Goal: Task Accomplishment & Management: Manage account settings

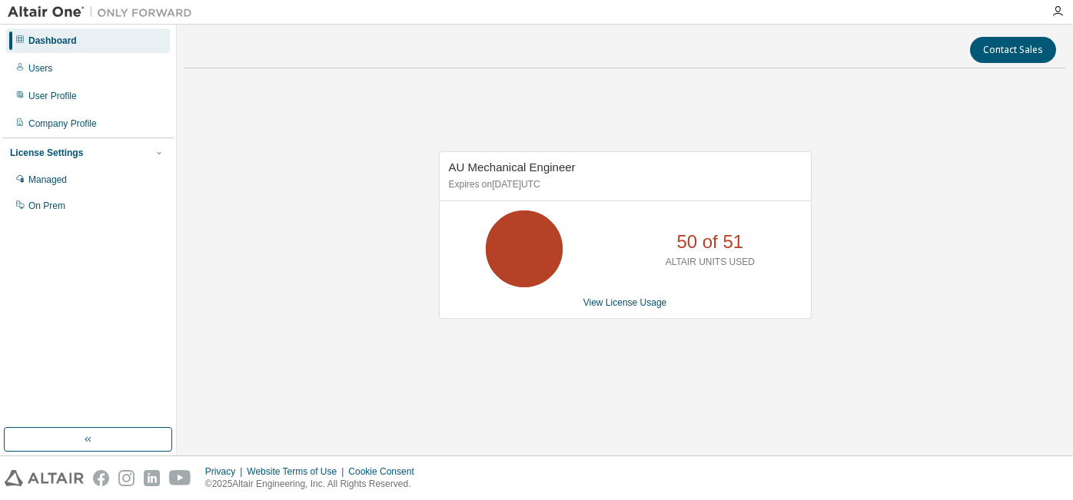
click at [402, 206] on div "AU Mechanical Engineer Expires on [DATE] UTC 50 of 51 ALTAIR UNITS USED View Li…" at bounding box center [624, 243] width 880 height 325
click at [543, 254] on icon at bounding box center [524, 249] width 38 height 38
click at [47, 182] on div "Managed" at bounding box center [47, 180] width 38 height 12
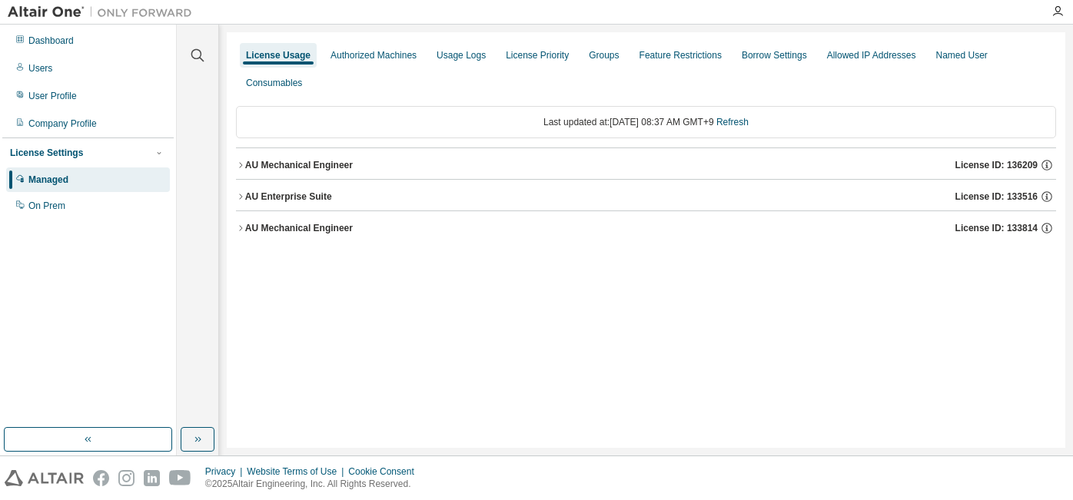
click at [318, 159] on div "AU Mechanical Engineer" at bounding box center [299, 165] width 108 height 12
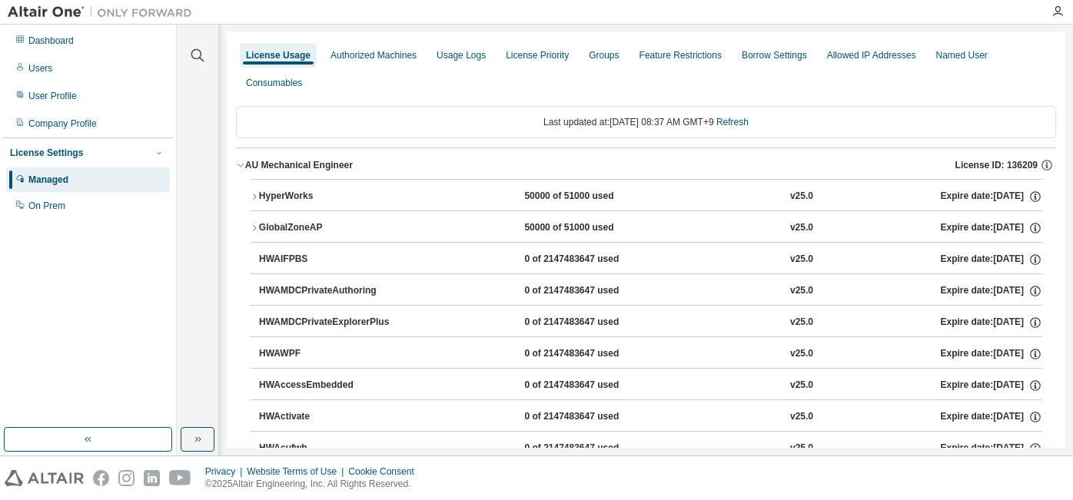
click at [273, 200] on div "HyperWorks" at bounding box center [328, 197] width 138 height 14
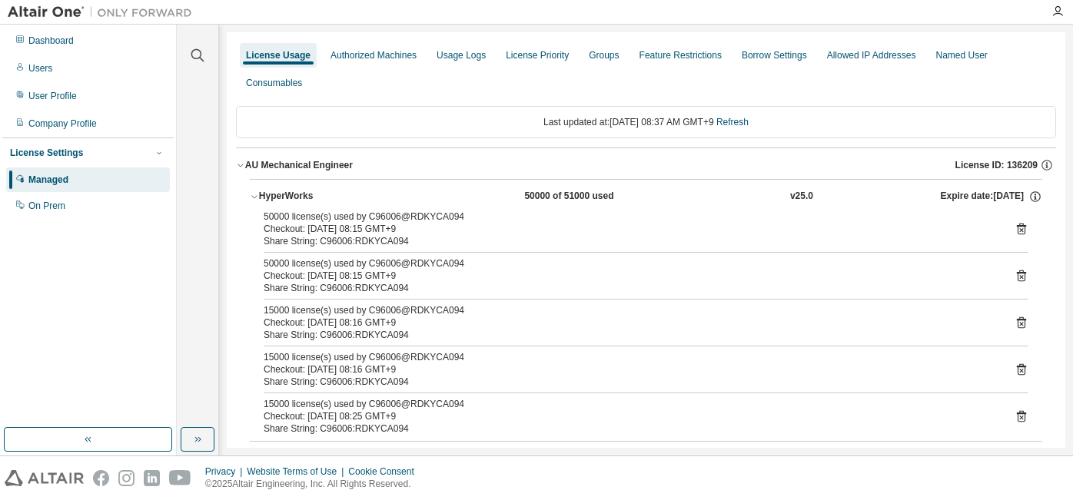
click at [393, 222] on div "50000 license(s) used by C96006@RDKYCA094" at bounding box center [628, 217] width 728 height 12
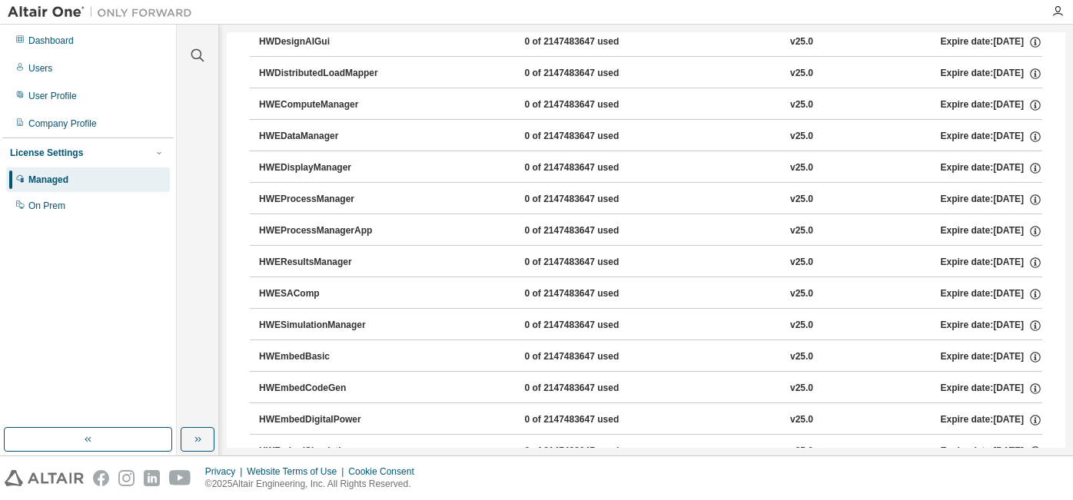
scroll to position [1921, 0]
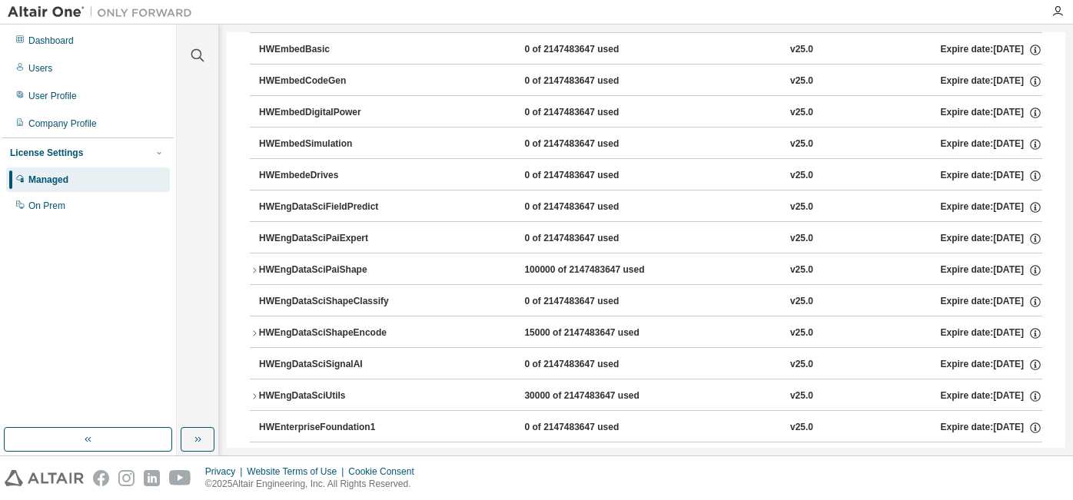
click at [256, 270] on icon "button" at bounding box center [254, 270] width 9 height 9
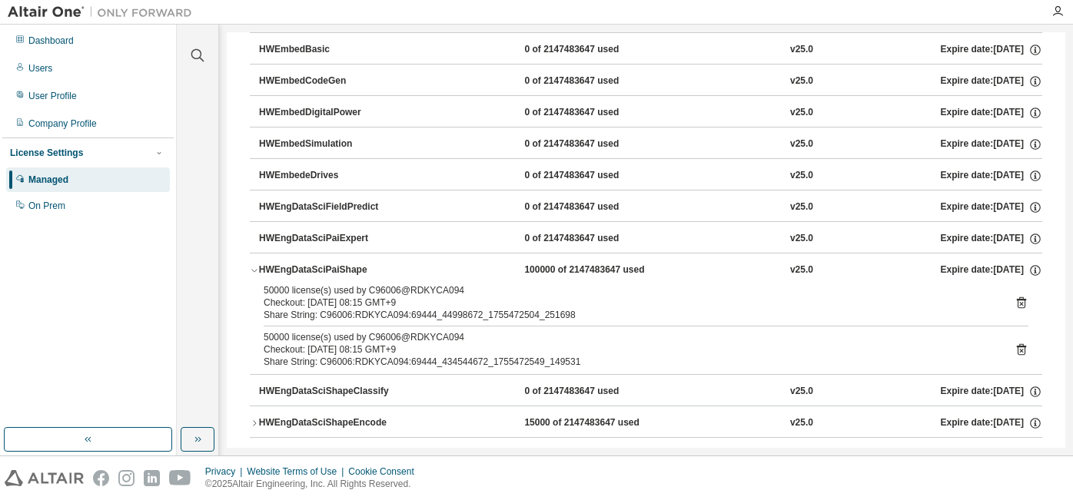
scroll to position [2074, 0]
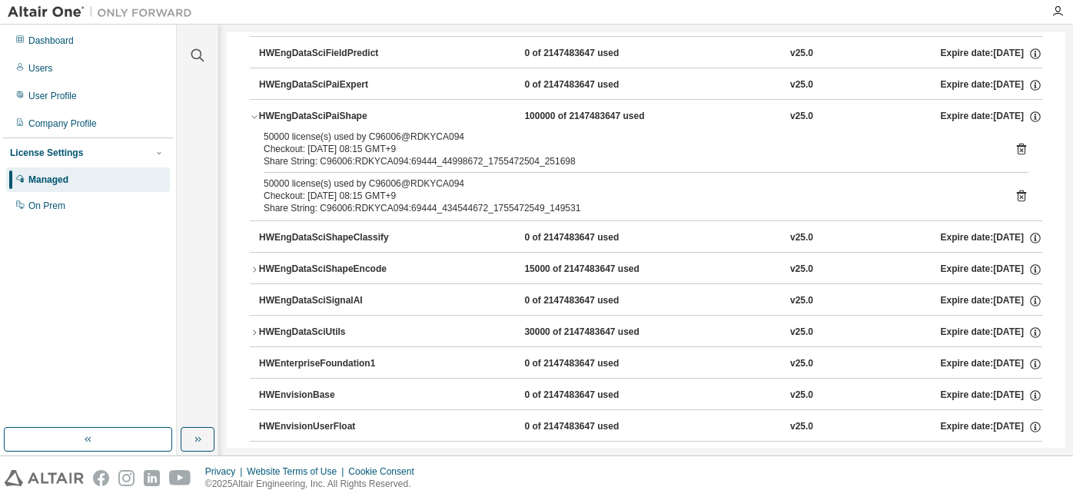
click at [250, 272] on icon "button" at bounding box center [254, 269] width 9 height 9
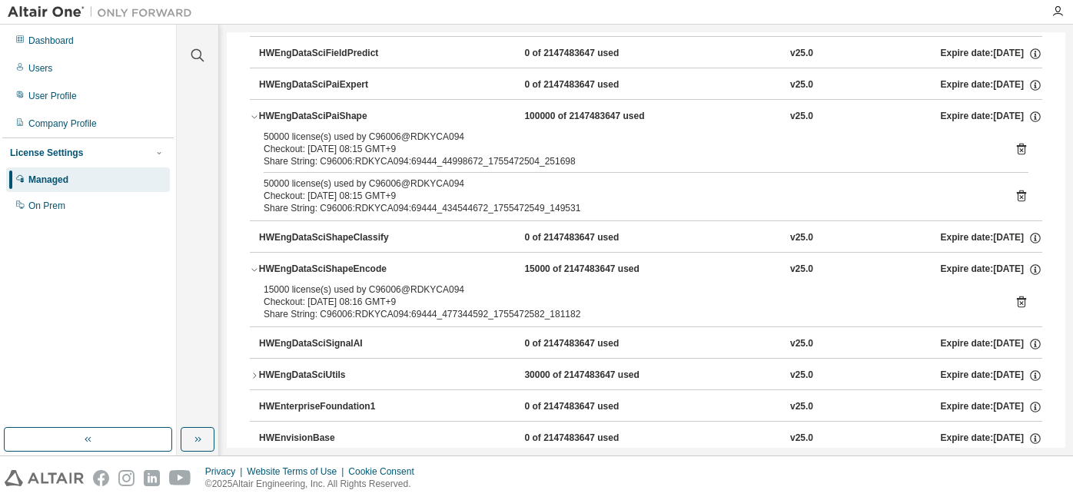
scroll to position [2228, 0]
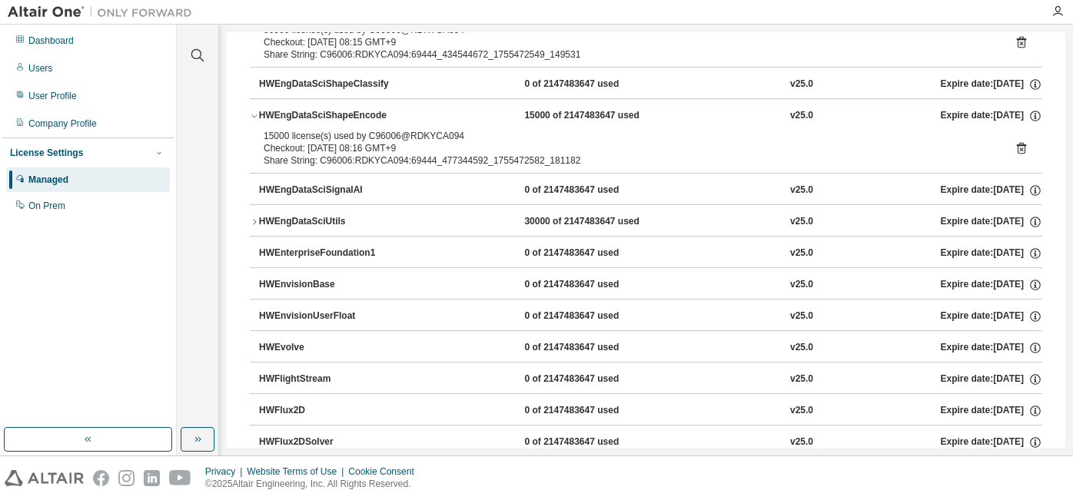
click at [254, 222] on icon "button" at bounding box center [254, 221] width 9 height 9
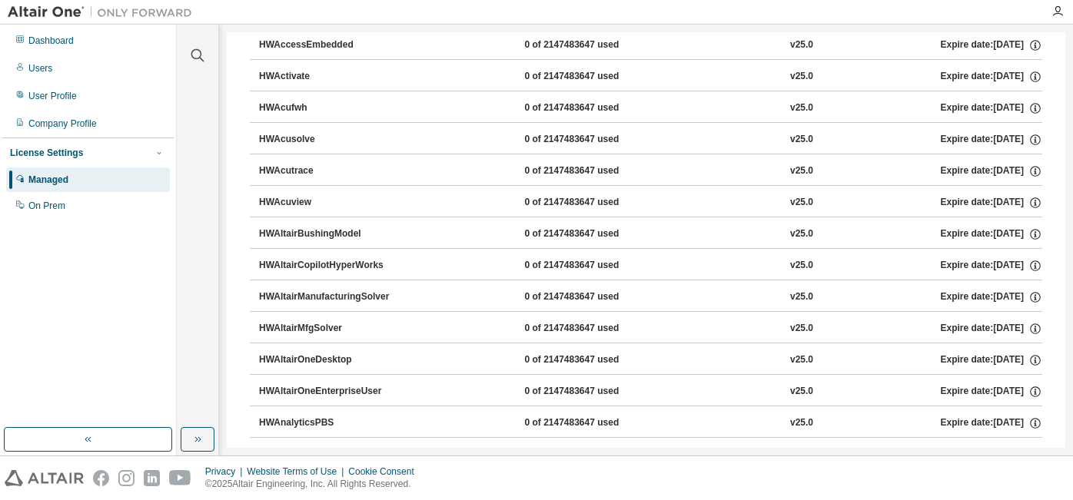
scroll to position [0, 0]
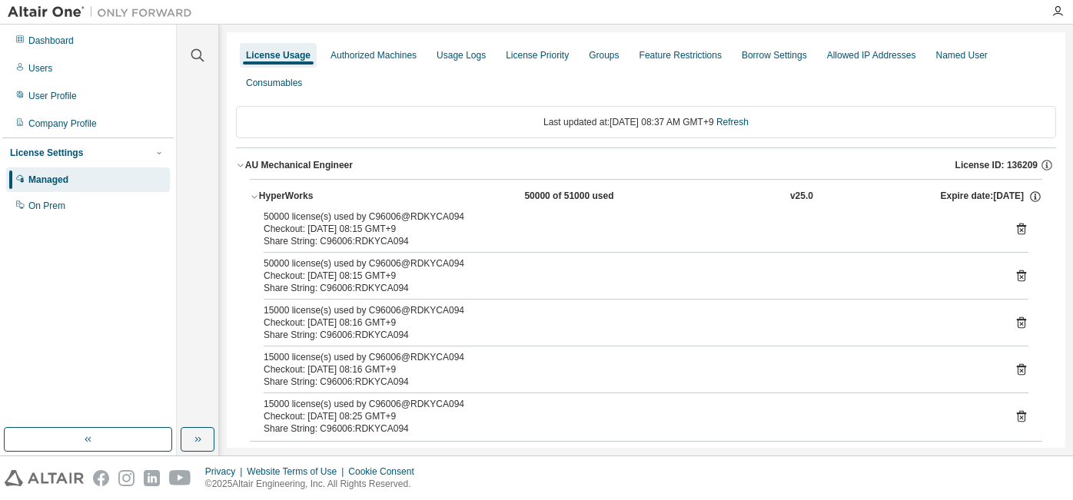
click at [1014, 224] on icon at bounding box center [1021, 229] width 14 height 14
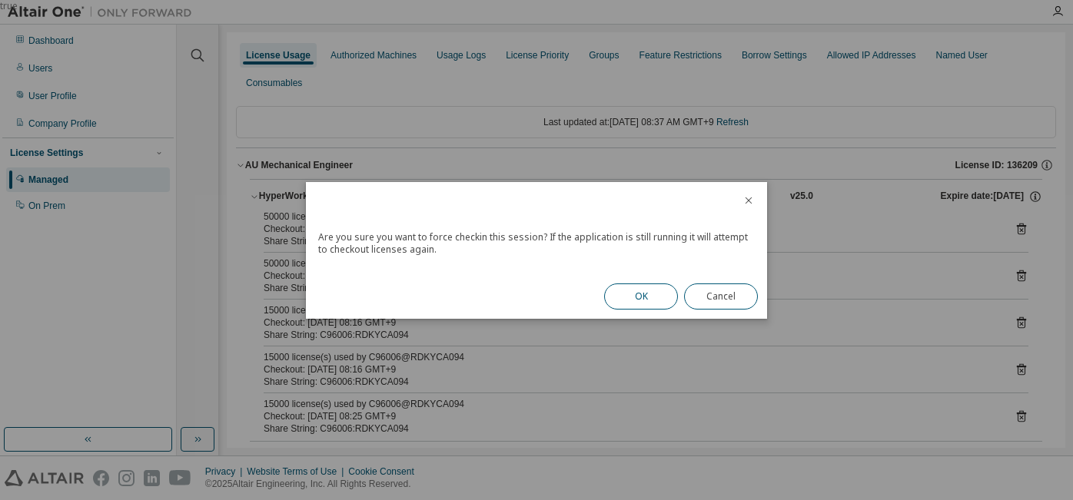
click at [641, 298] on button "OK" at bounding box center [641, 297] width 74 height 26
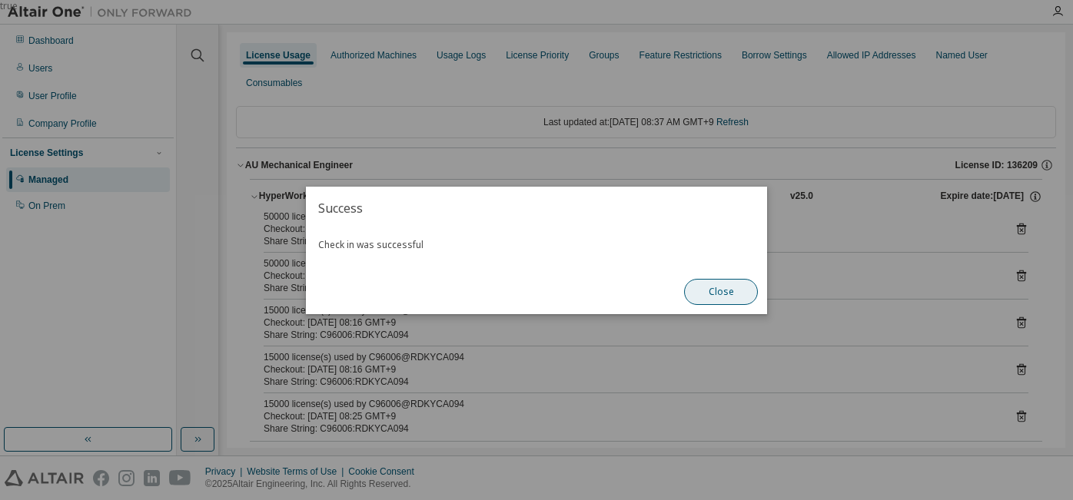
click at [741, 286] on button "Close" at bounding box center [721, 292] width 74 height 26
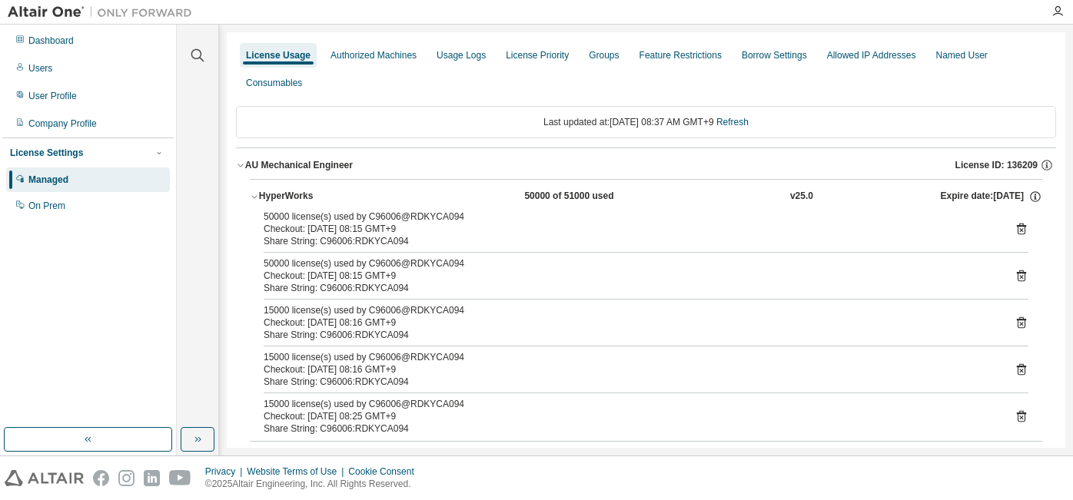
click at [1014, 228] on icon at bounding box center [1021, 229] width 14 height 14
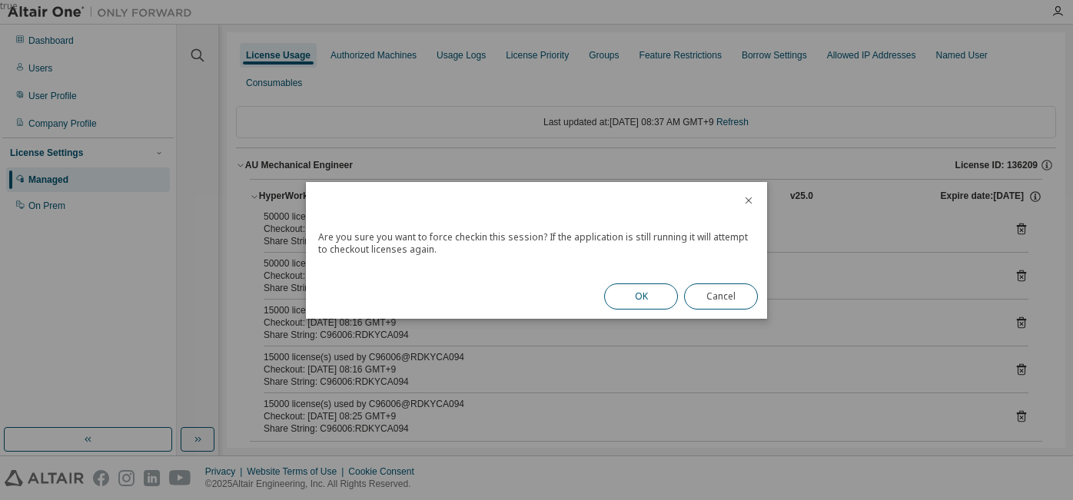
click at [653, 299] on button "OK" at bounding box center [641, 297] width 74 height 26
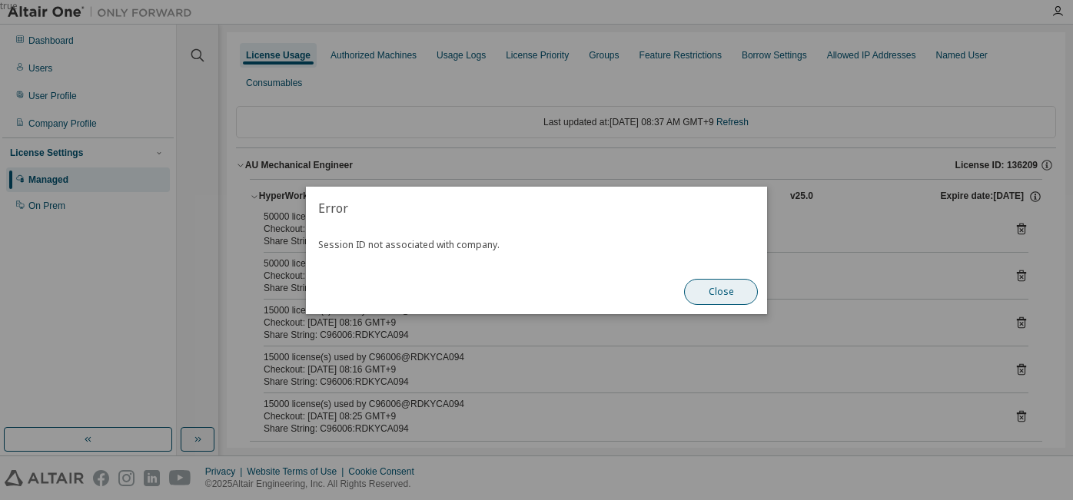
click at [728, 291] on button "Close" at bounding box center [721, 292] width 74 height 26
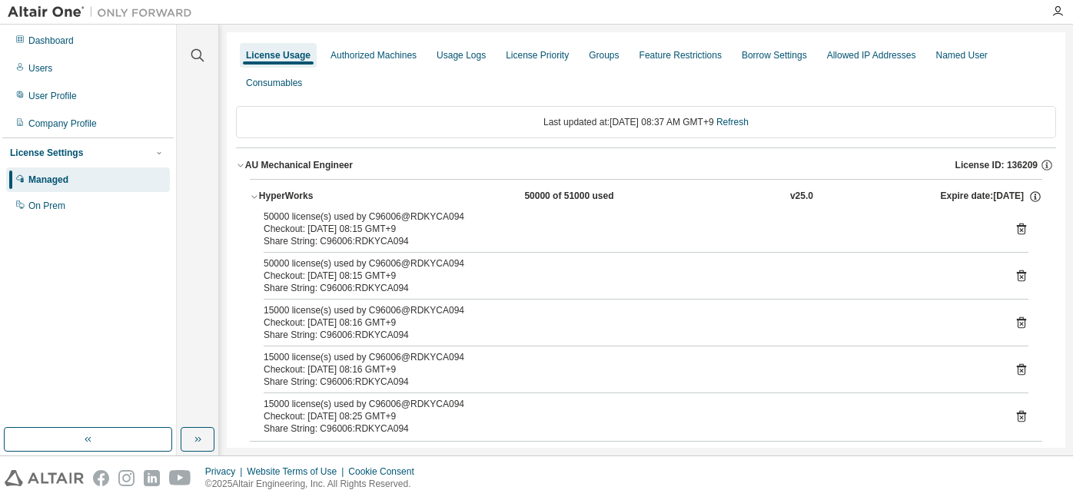
click at [271, 54] on div "License Usage" at bounding box center [278, 55] width 65 height 12
click at [894, 137] on div "Last updated at: [DATE] 08:37 AM GMT+9 Refresh" at bounding box center [646, 122] width 820 height 32
click at [240, 163] on icon "button" at bounding box center [240, 165] width 9 height 9
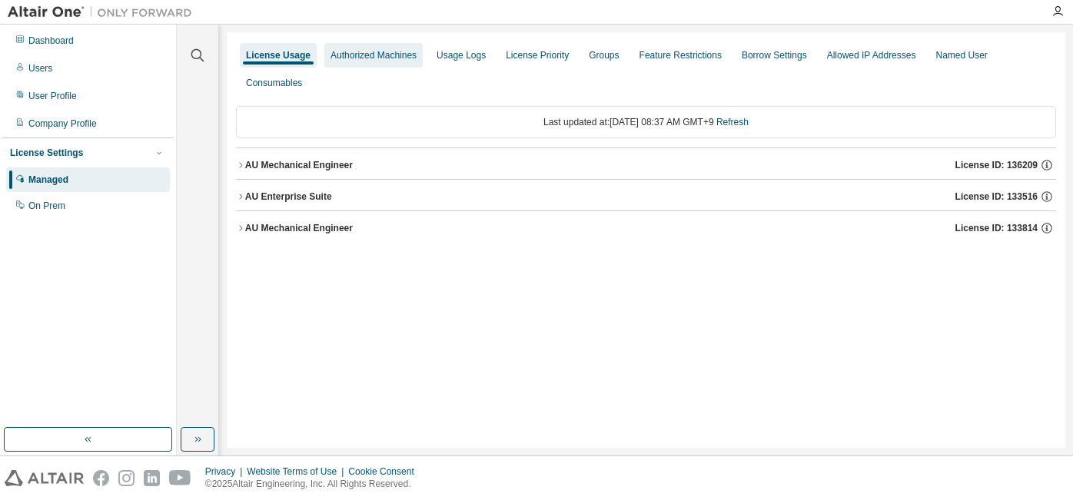
click at [354, 61] on div "Authorized Machines" at bounding box center [373, 55] width 86 height 12
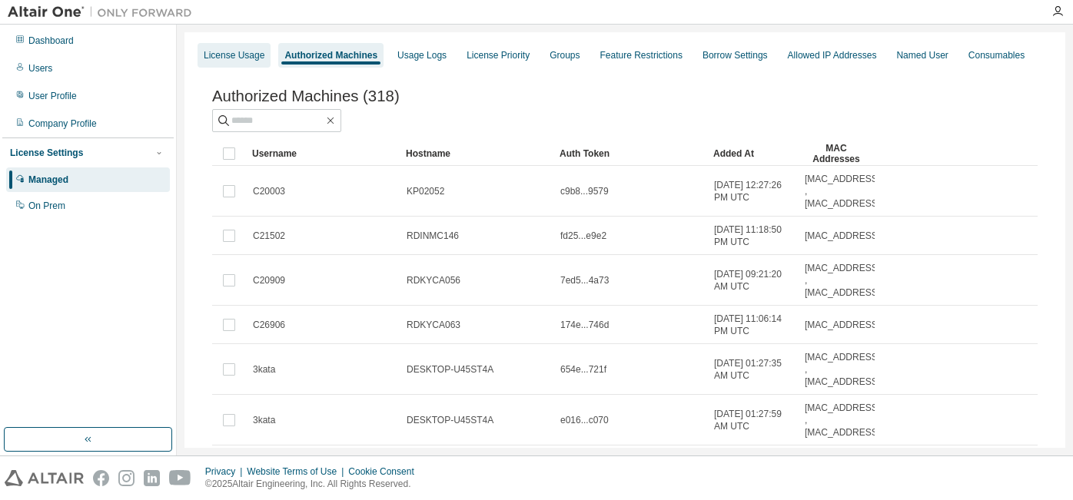
click at [235, 60] on div "License Usage" at bounding box center [234, 55] width 61 height 12
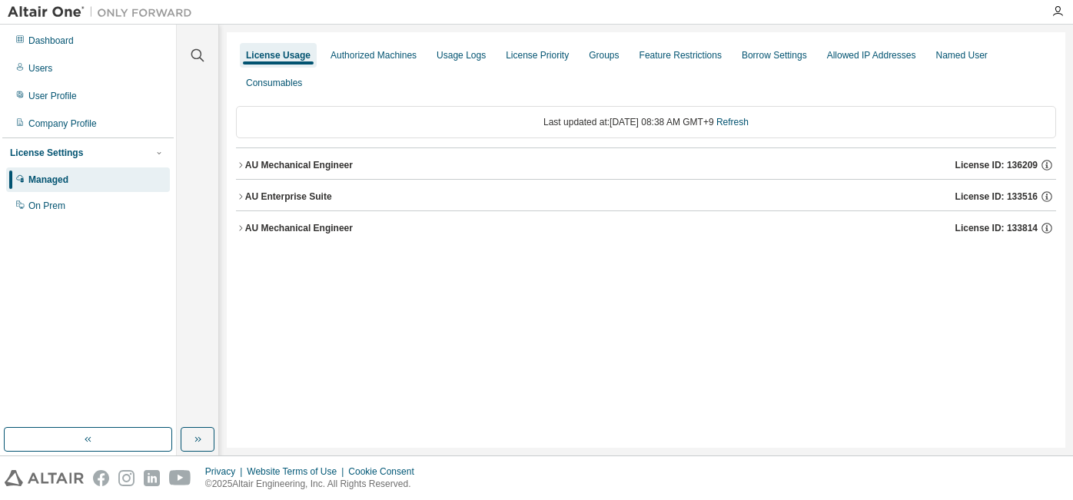
click at [241, 161] on icon "button" at bounding box center [240, 165] width 9 height 9
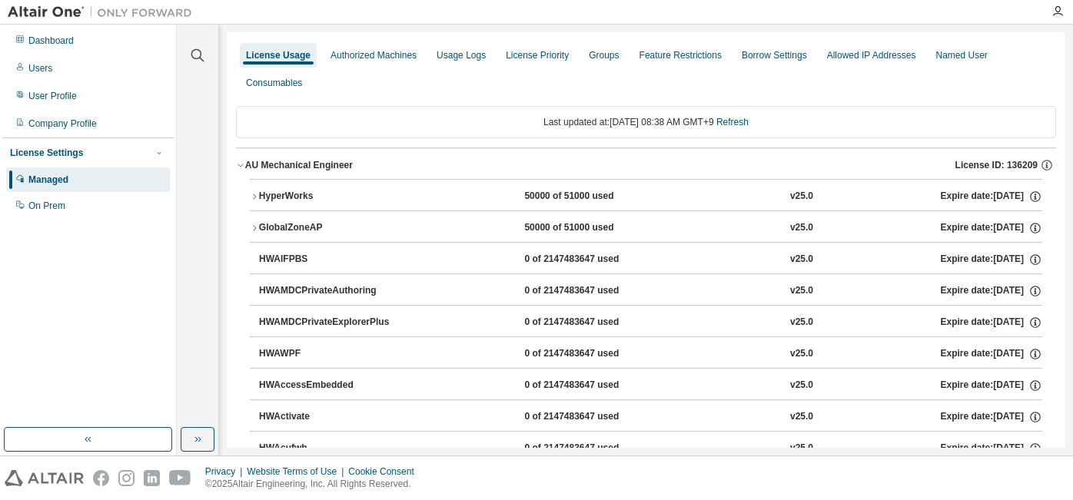
click at [254, 201] on icon "button" at bounding box center [254, 196] width 9 height 9
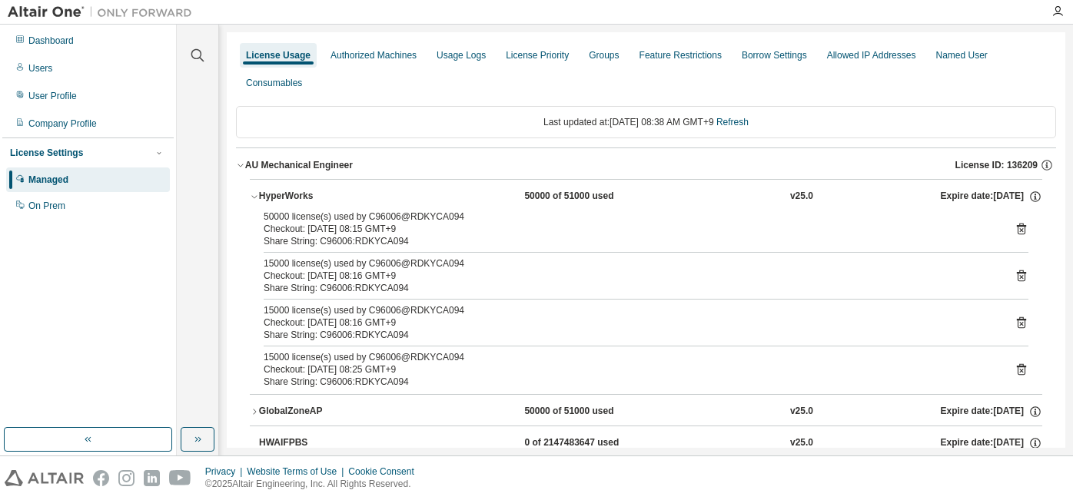
click at [1019, 229] on icon at bounding box center [1021, 230] width 4 height 4
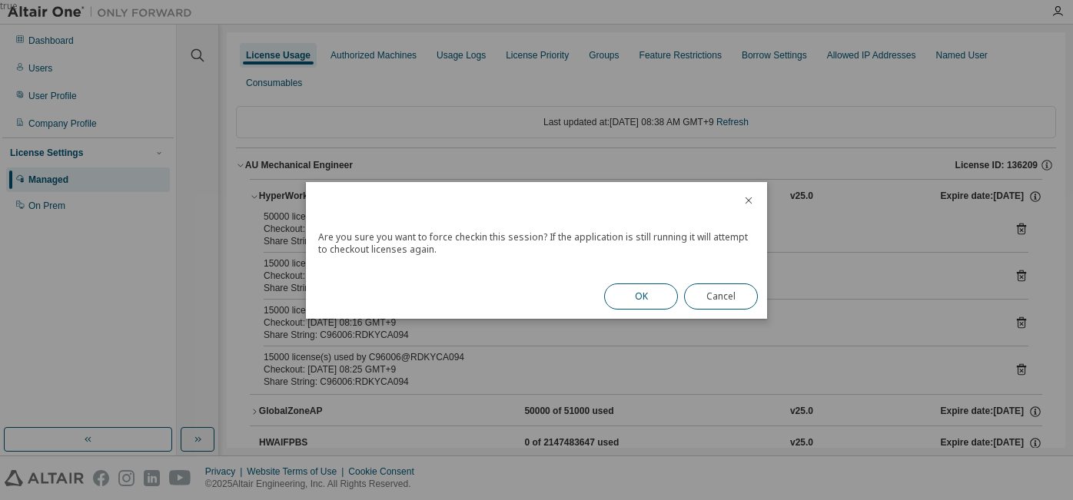
click at [651, 299] on button "OK" at bounding box center [641, 297] width 74 height 26
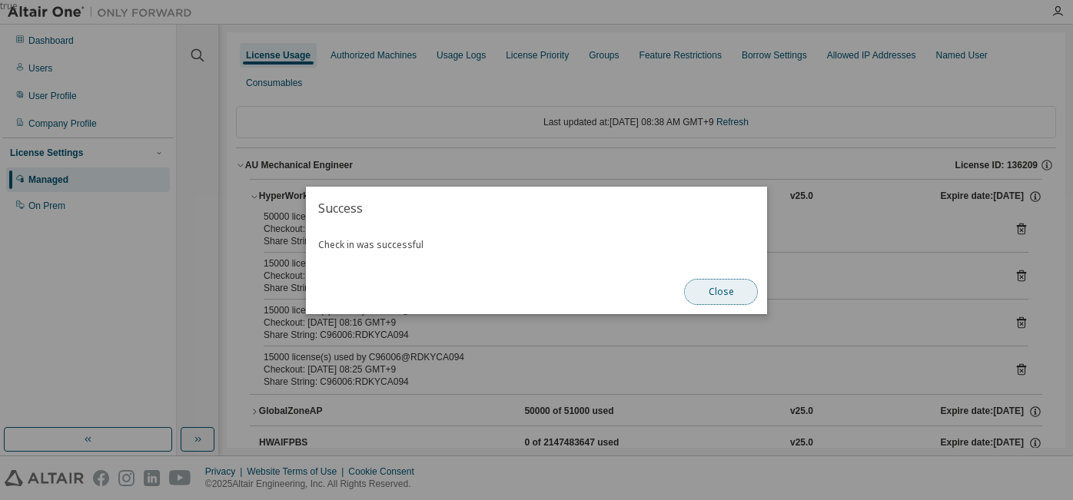
click at [724, 299] on button "Close" at bounding box center [721, 292] width 74 height 26
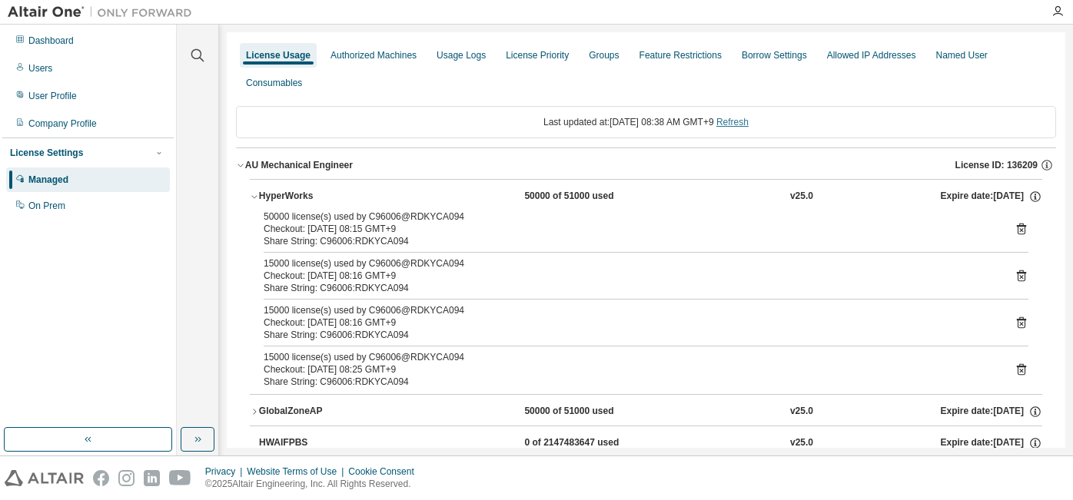
click at [748, 122] on link "Refresh" at bounding box center [732, 122] width 32 height 11
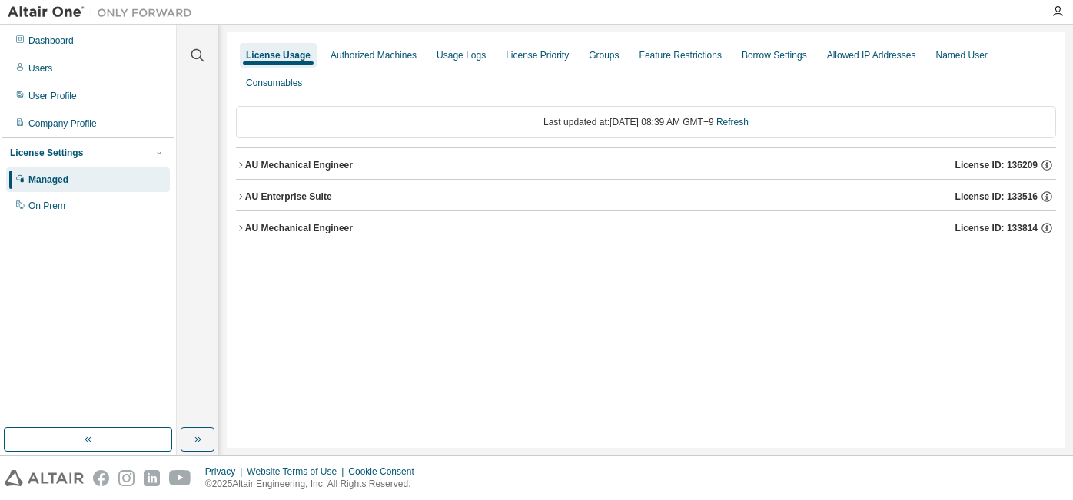
click at [239, 161] on icon "button" at bounding box center [240, 165] width 9 height 9
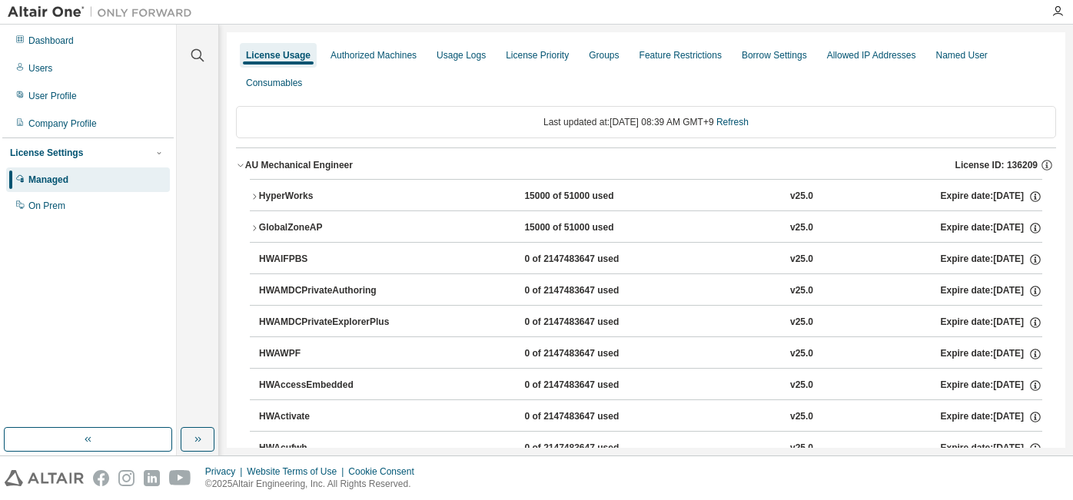
click at [253, 195] on icon "button" at bounding box center [254, 196] width 9 height 9
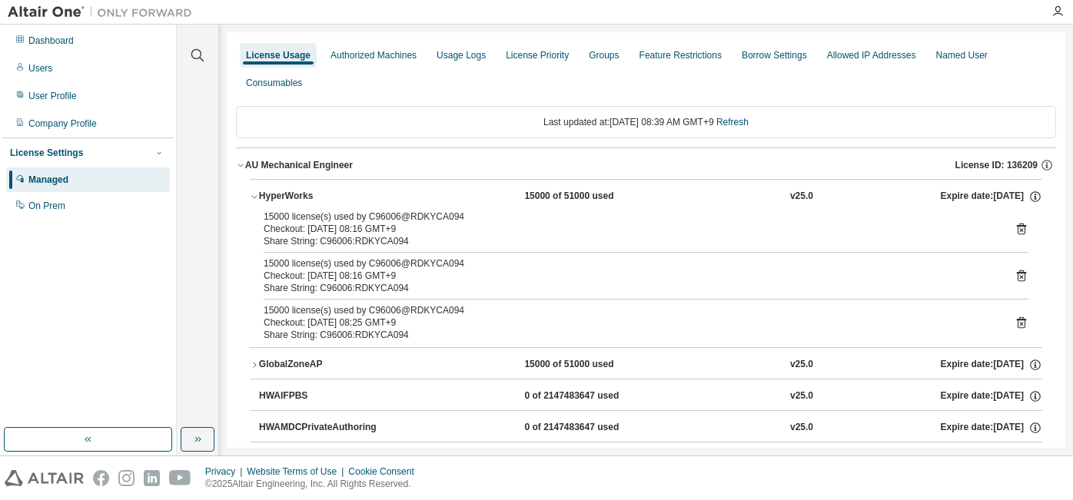
click at [1019, 230] on icon at bounding box center [1021, 230] width 4 height 4
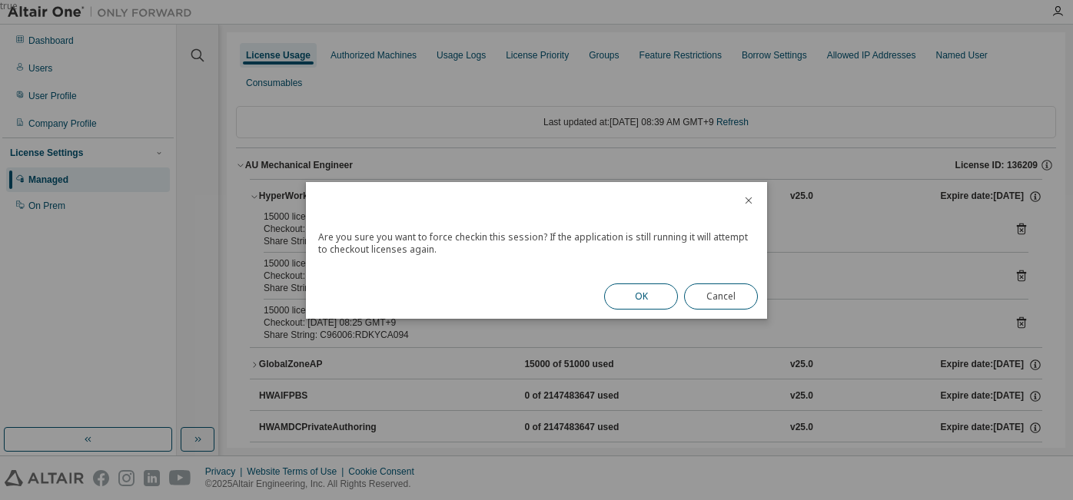
click at [645, 293] on button "OK" at bounding box center [641, 297] width 74 height 26
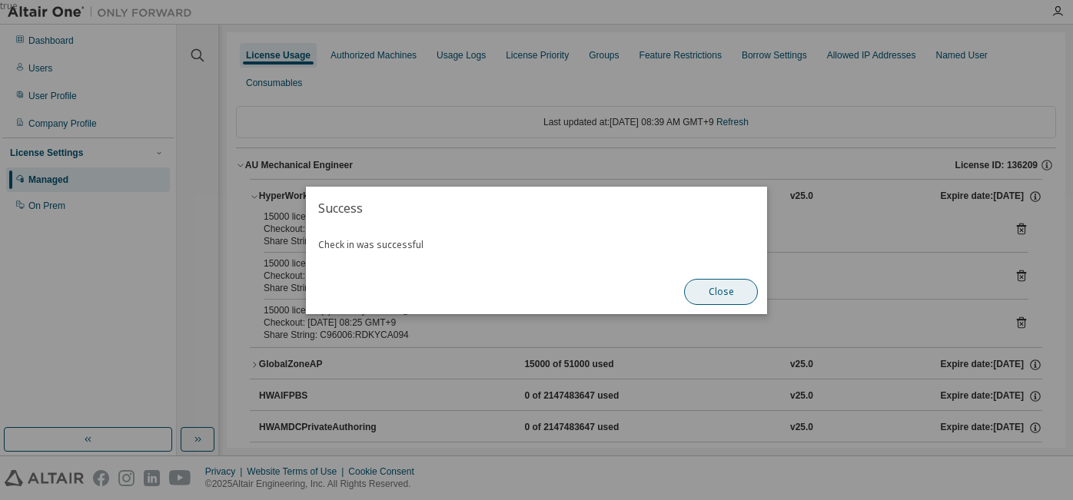
click at [716, 289] on button "Close" at bounding box center [721, 292] width 74 height 26
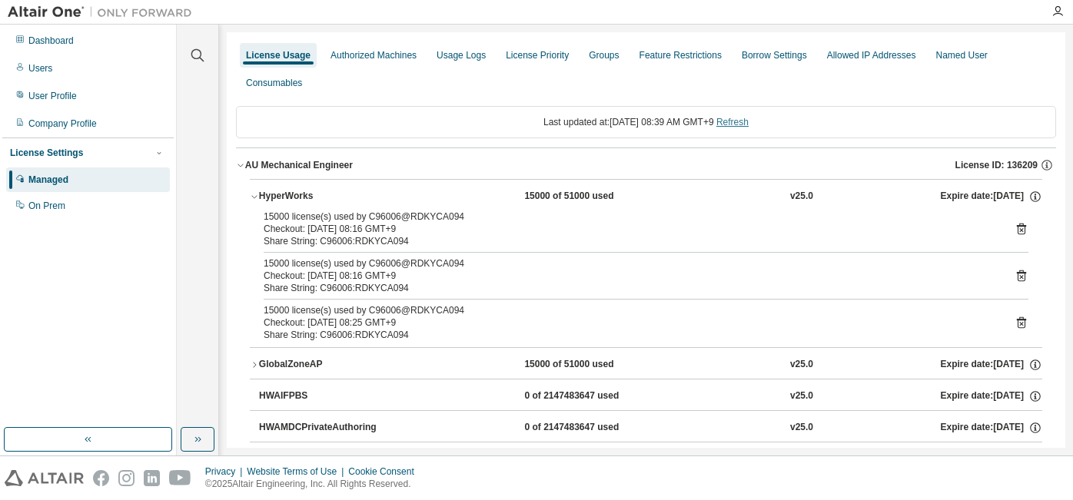
click at [748, 126] on link "Refresh" at bounding box center [732, 122] width 32 height 11
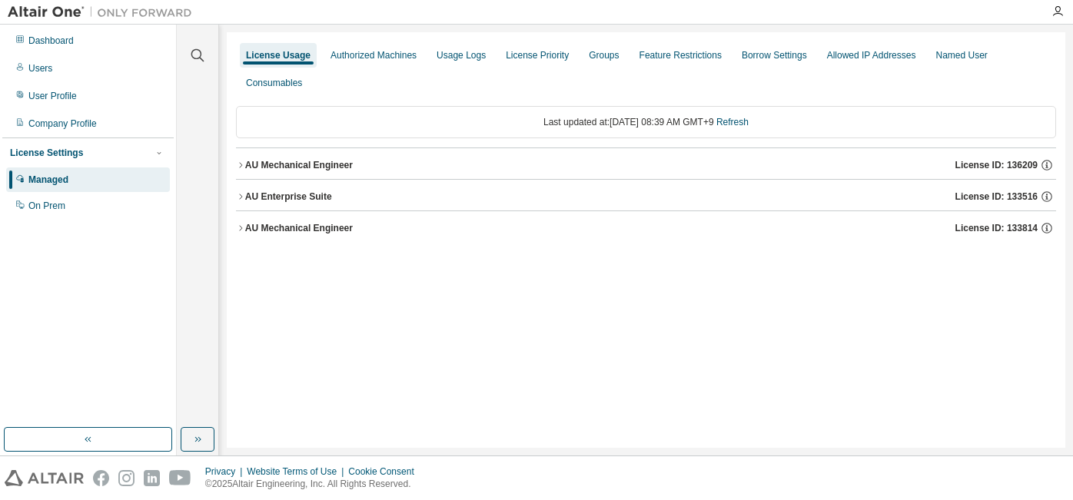
click at [238, 161] on icon "button" at bounding box center [240, 165] width 9 height 9
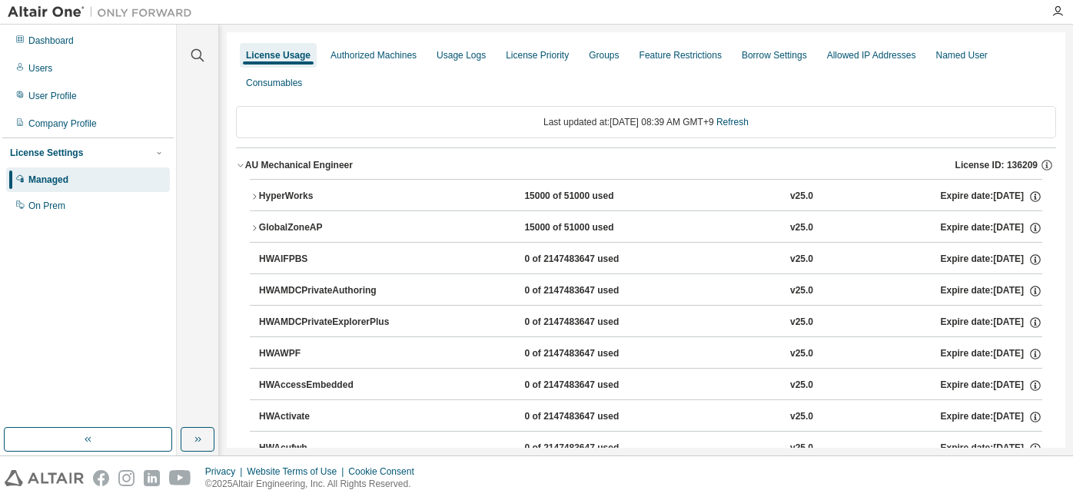
click at [254, 200] on icon "button" at bounding box center [254, 196] width 9 height 9
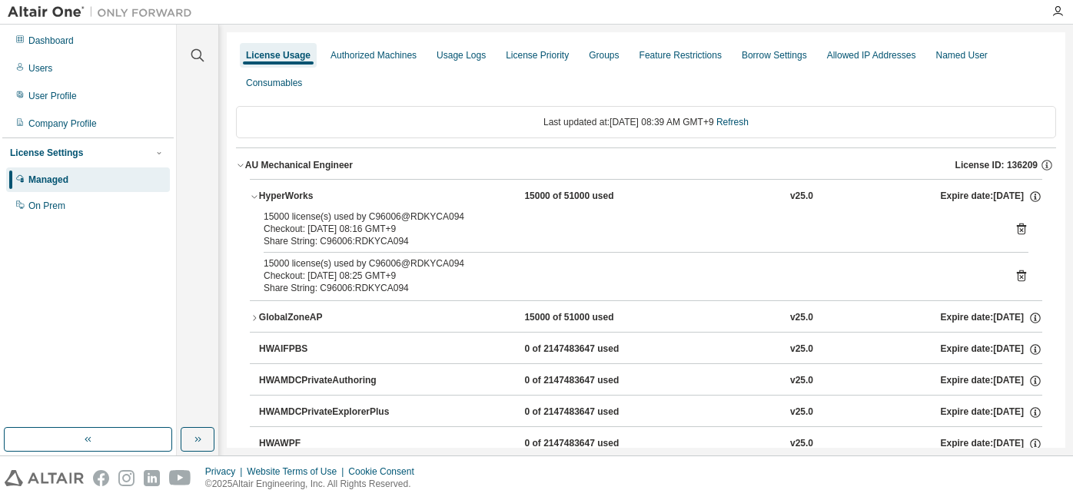
click at [1019, 230] on icon at bounding box center [1021, 230] width 4 height 4
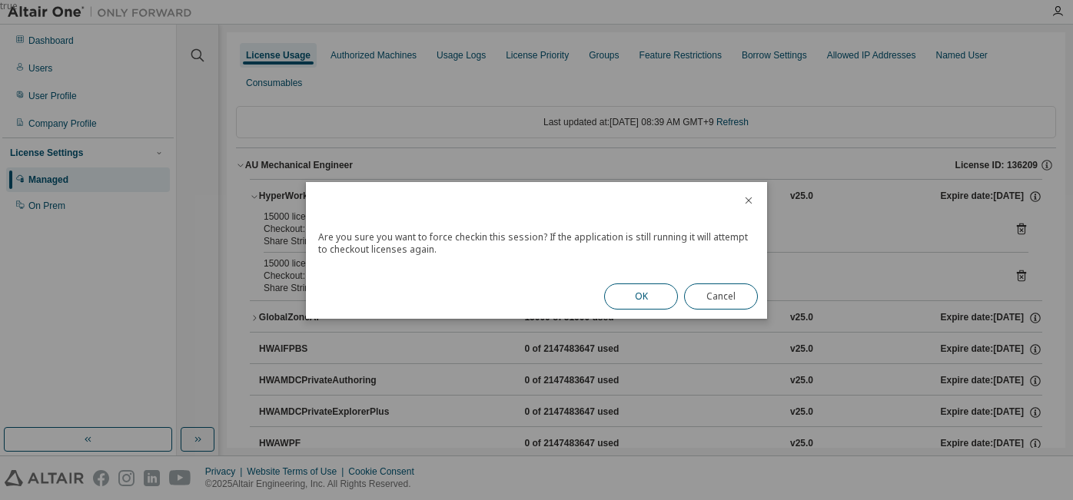
click at [650, 295] on button "OK" at bounding box center [641, 297] width 74 height 26
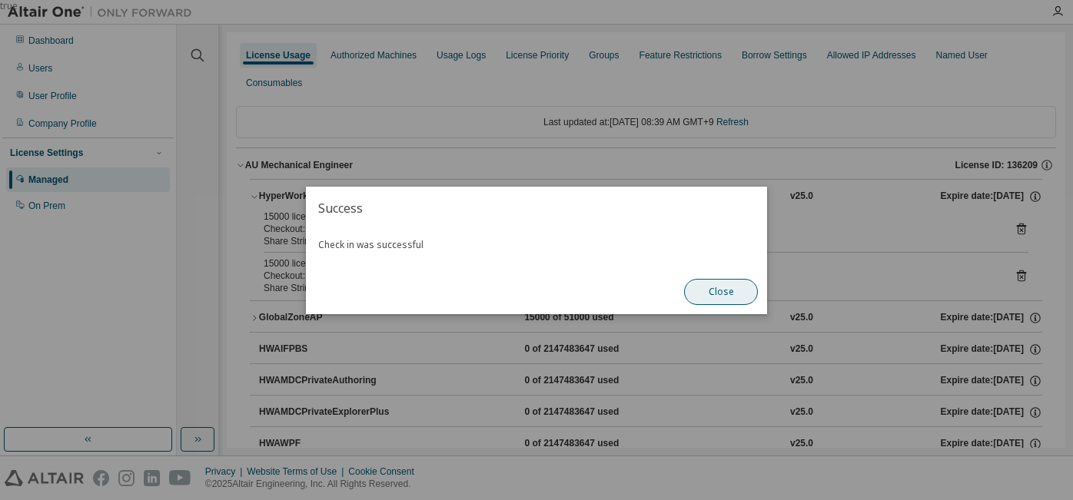
click at [715, 293] on button "Close" at bounding box center [721, 292] width 74 height 26
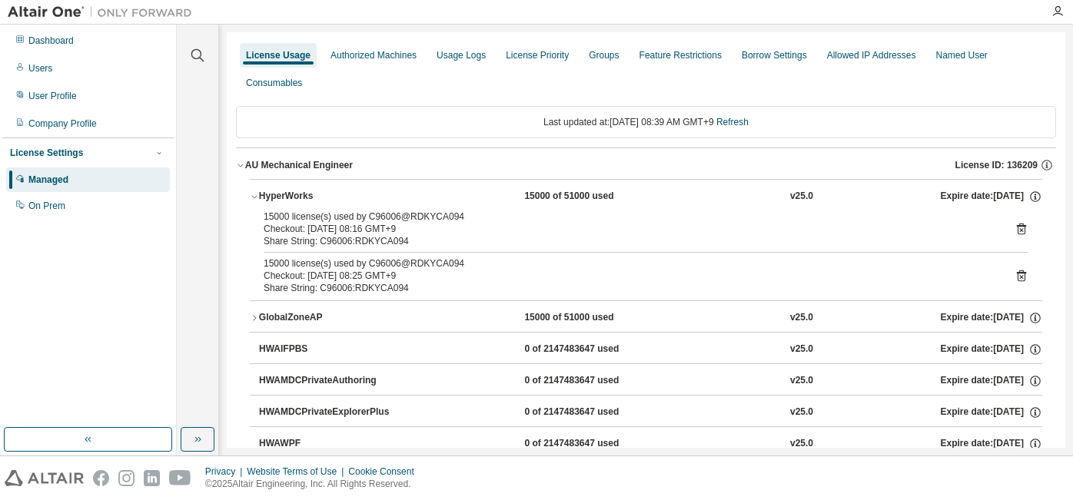
click at [1017, 278] on icon at bounding box center [1021, 276] width 14 height 14
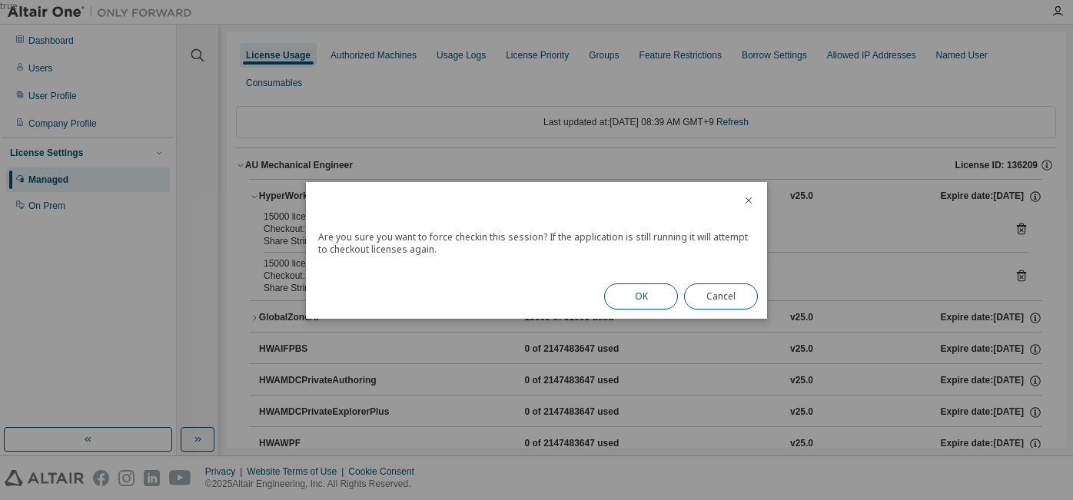
click at [639, 301] on button "OK" at bounding box center [641, 297] width 74 height 26
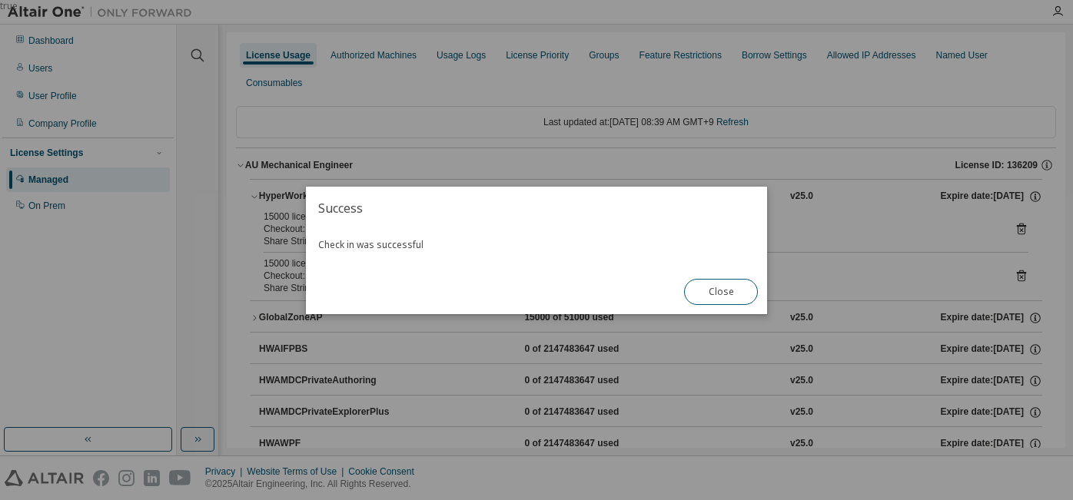
click at [729, 298] on button "Close" at bounding box center [721, 292] width 74 height 26
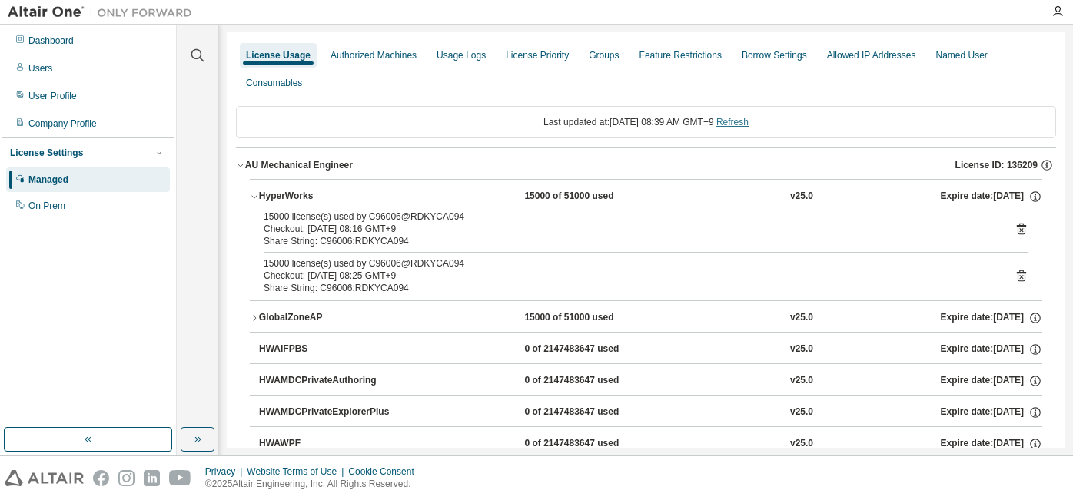
click at [748, 126] on link "Refresh" at bounding box center [732, 122] width 32 height 11
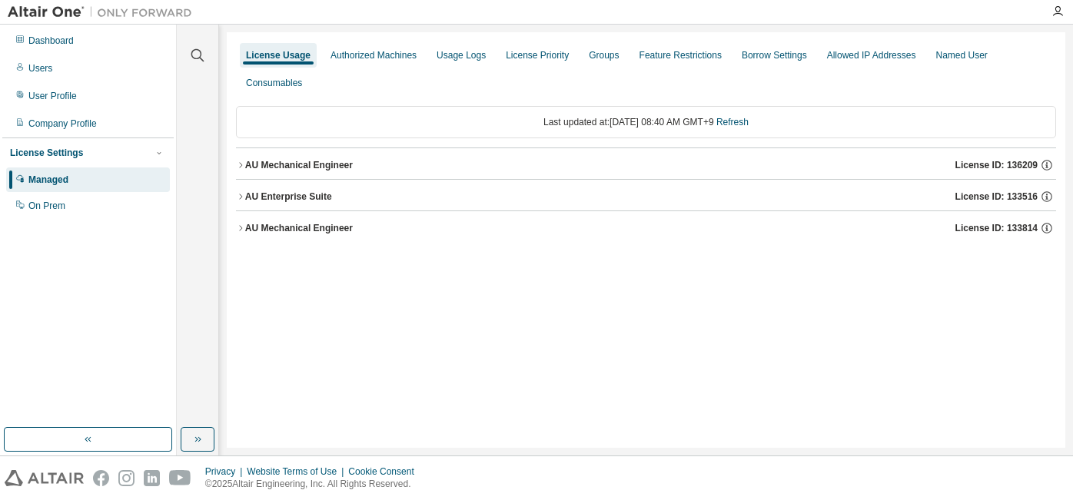
click at [240, 161] on icon "button" at bounding box center [240, 165] width 9 height 9
